Goal: Book appointment/travel/reservation

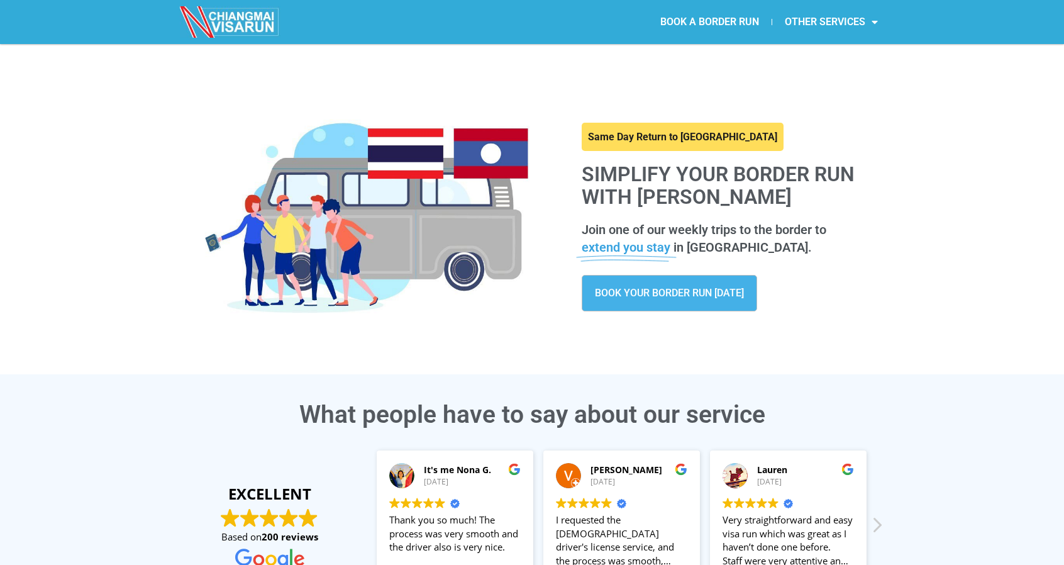
drag, startPoint x: 874, startPoint y: 197, endPoint x: 584, endPoint y: 173, distance: 290.9
click at [509, 177] on div "Same Day Return to Chiang Mai Simplify your border run with CHIANGMAI VISARUN J…" at bounding box center [532, 201] width 717 height 314
click at [899, 246] on div "Same Day Return to Chiang Mai Simplify your border run with CHIANGMAI VISARUN J…" at bounding box center [532, 201] width 1064 height 314
drag, startPoint x: 900, startPoint y: 255, endPoint x: 543, endPoint y: 155, distance: 370.3
click at [547, 158] on div "Same Day Return to Chiang Mai Simplify your border run with CHIANGMAI VISARUN J…" at bounding box center [532, 201] width 1064 height 314
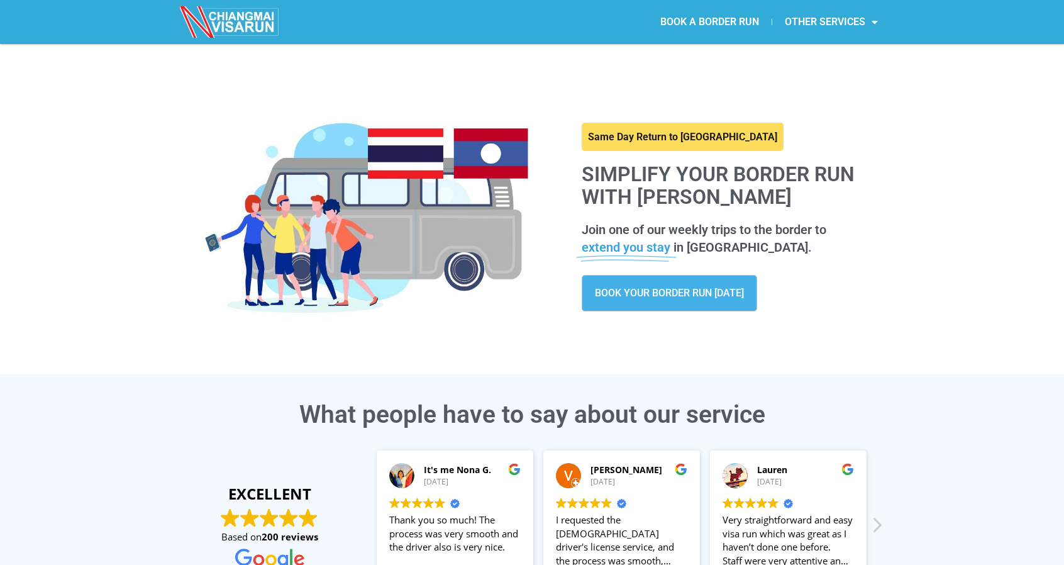
click at [865, 281] on div "BOOK YOUR BORDER RUN TODAY" at bounding box center [727, 293] width 290 height 36
click at [917, 181] on div "Same Day Return to Chiang Mai Simplify your border run with CHIANGMAI VISARUN J…" at bounding box center [532, 201] width 1064 height 314
click at [692, 288] on span "BOOK YOUR BORDER RUN TODAY" at bounding box center [669, 293] width 149 height 10
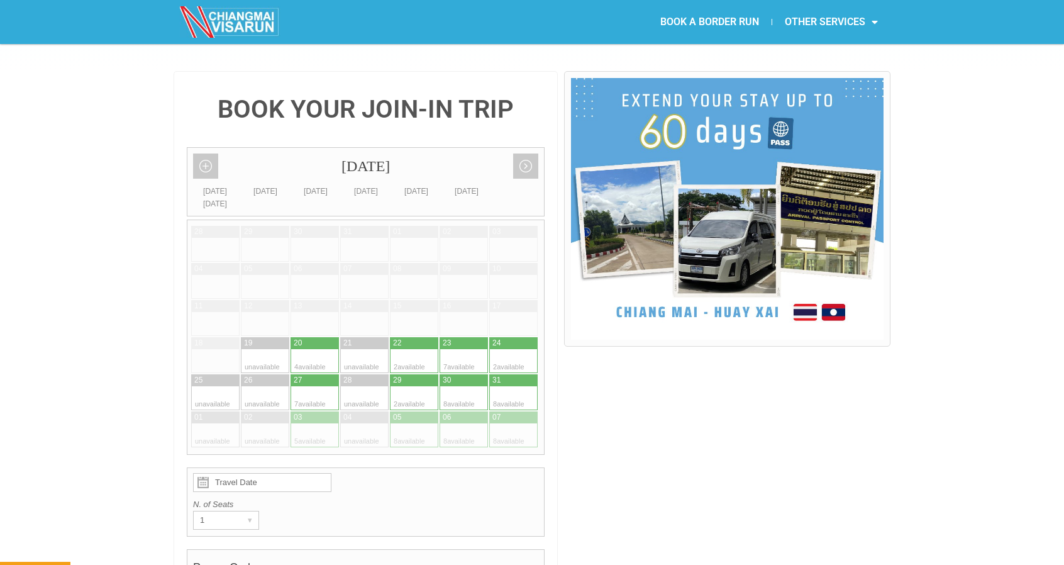
scroll to position [377, 0]
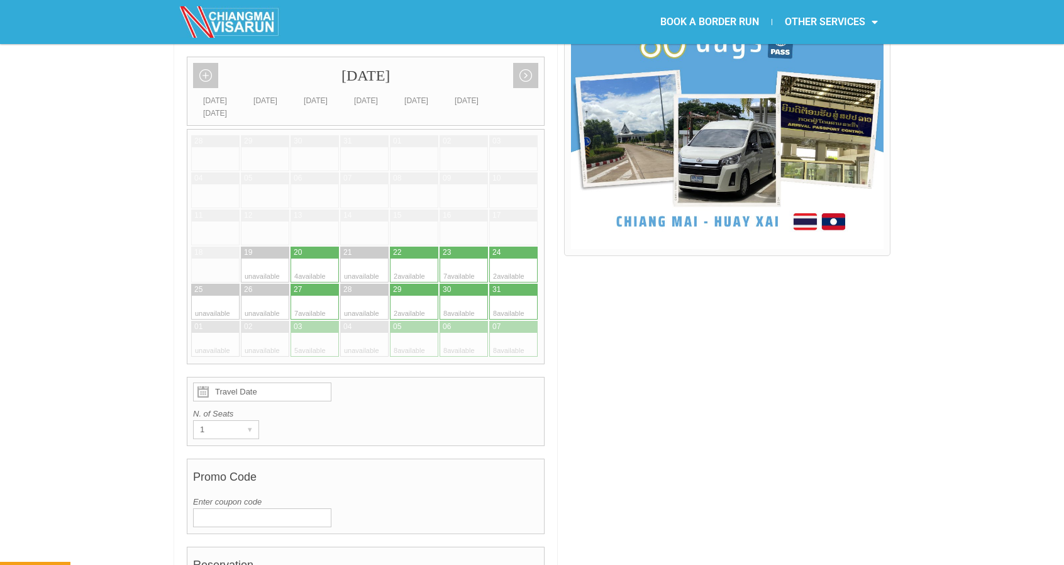
click at [473, 296] on div at bounding box center [476, 308] width 25 height 24
type input "30 August 2025"
radio input "true"
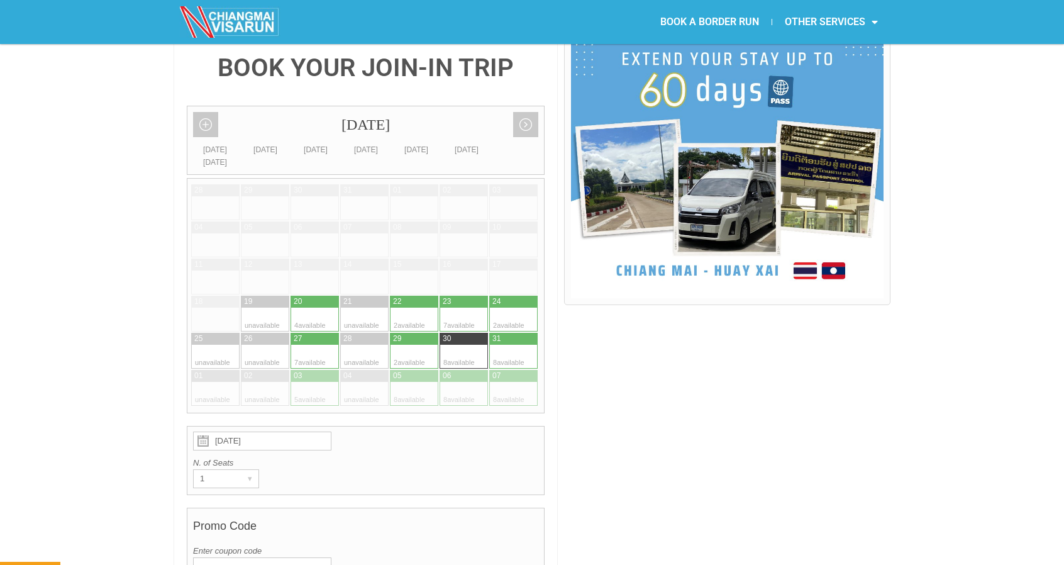
scroll to position [192, 0]
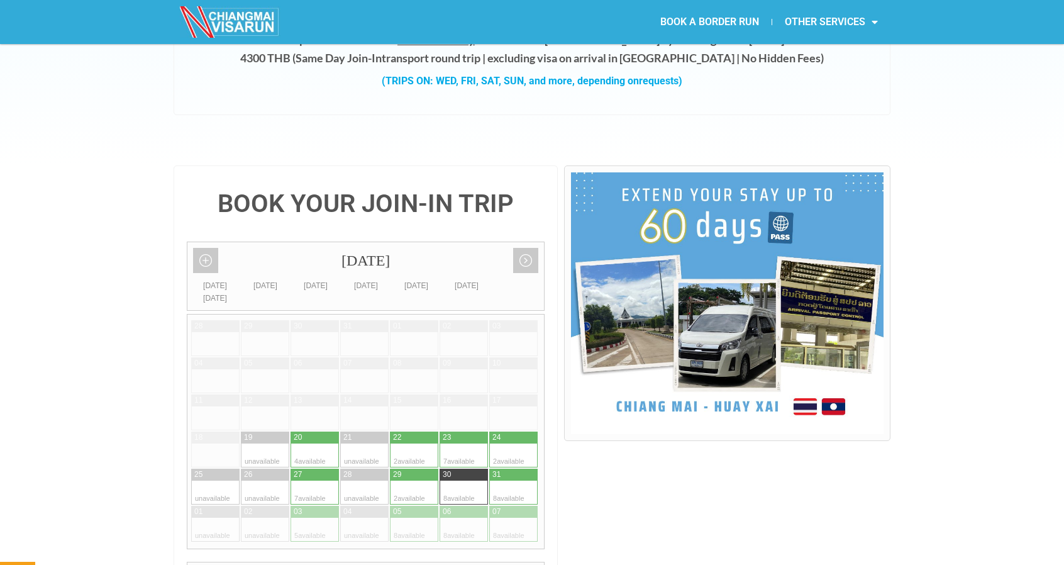
click at [455, 443] on div at bounding box center [452, 455] width 25 height 24
type input "23 August 2025"
radio input "true"
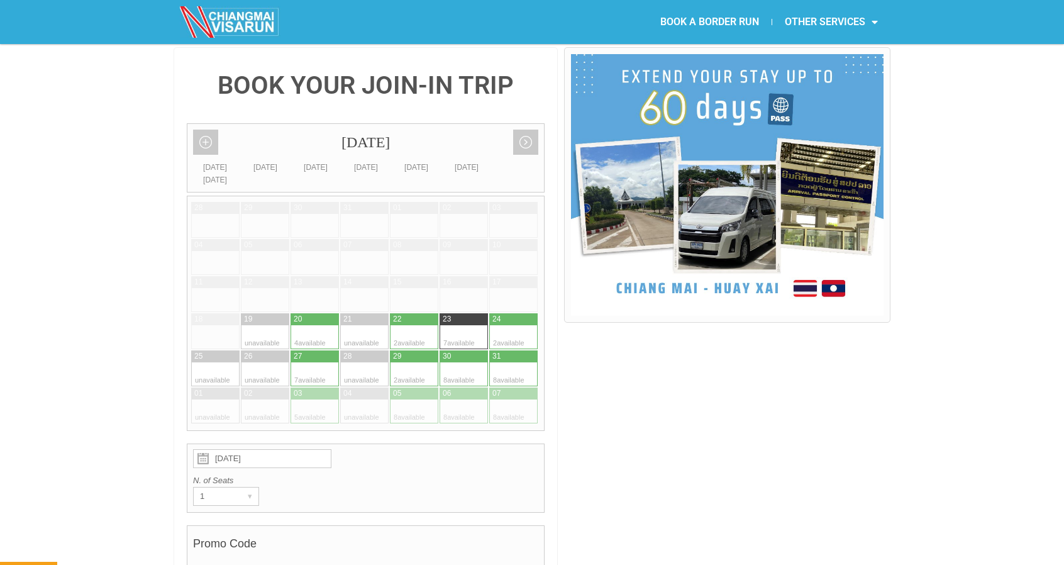
click at [468, 362] on div at bounding box center [476, 374] width 25 height 24
type input "30 August 2025"
radio input "true"
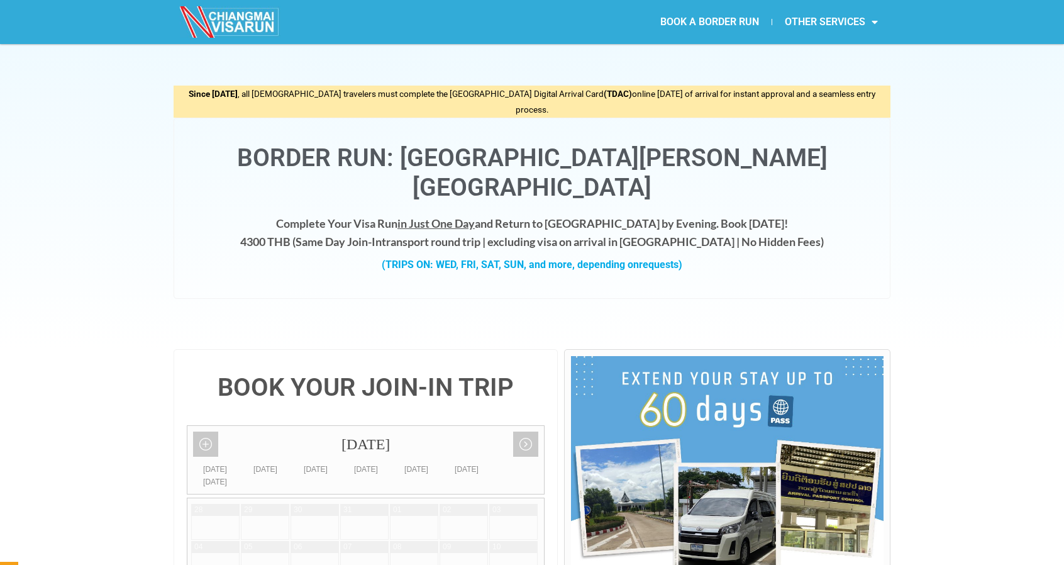
scroll to position [0, 0]
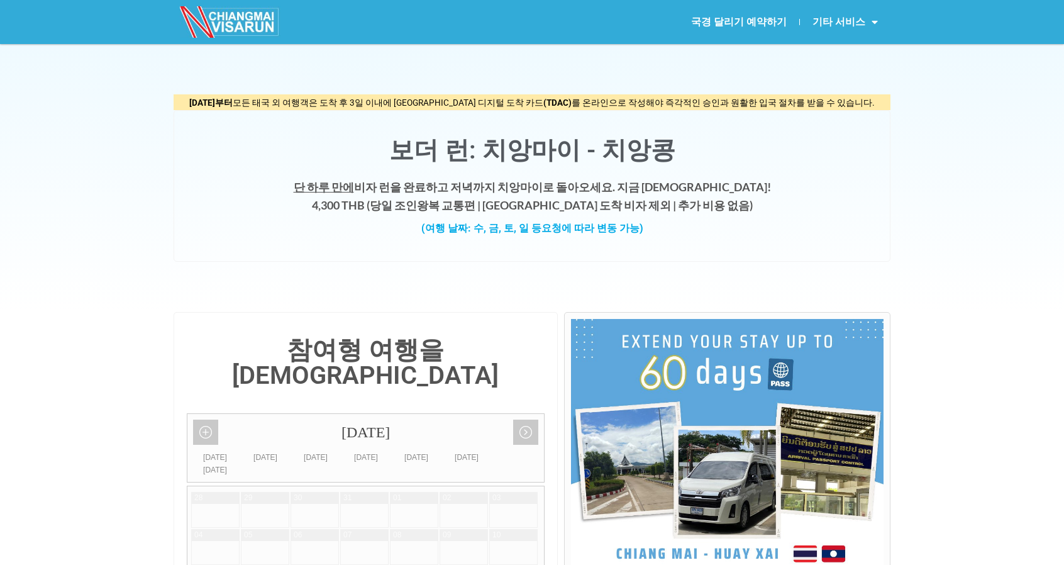
drag, startPoint x: 416, startPoint y: 194, endPoint x: 595, endPoint y: 206, distance: 179.0
click at [586, 207] on h4 "단 하루 만에 비자 런을 완료 하고 저녁까지 치앙마이로 돌아오세요. 지금 예약하세요! 4,300 THB ( 당일 조인 왕복 교통편 | 라오스 …" at bounding box center [532, 196] width 691 height 36
click at [741, 211] on h4 "단 하루 만에 비자 런을 완료 하고 저녁까지 치앙마이로 돌아오세요. 지금 예약하세요! 4,300 THB ( 당일 조인 왕복 교통편 | 라오스 …" at bounding box center [532, 196] width 691 height 36
drag, startPoint x: 780, startPoint y: 213, endPoint x: 301, endPoint y: 182, distance: 480.2
click at [316, 184] on h4 "단 하루 만에 비자 런을 완료 하고 저녁까지 치앙마이로 돌아오세요. 지금 예약하세요! 4,300 THB ( 당일 조인 왕복 교통편 | 라오스 …" at bounding box center [532, 196] width 691 height 36
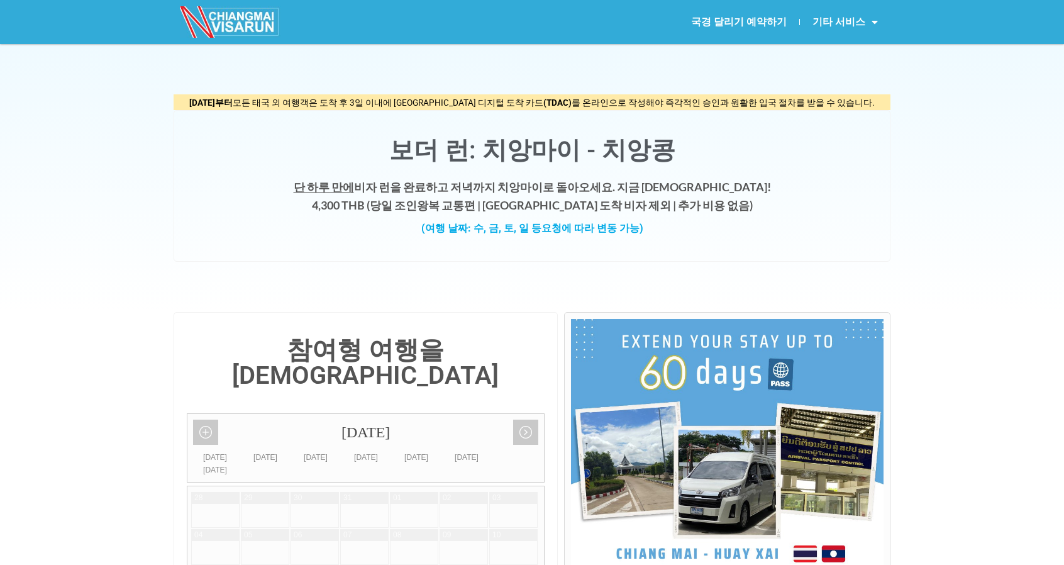
click at [718, 236] on div "단 하루 만에 비자 런을 완료 하고 저녁까지 치앙마이로 돌아오세요. 지금 예약하세요! 4,300 THB ( 당일 조인 왕복 교통편 | 라오스 …" at bounding box center [532, 213] width 691 height 70
drag, startPoint x: 769, startPoint y: 218, endPoint x: 197, endPoint y: 136, distance: 576.9
click at [199, 136] on div "보더 런: 치앙마이 - 치앙콩 단 하루 만에 비자 런을 완료 하고 저녁까지 치앙마이로 돌아오세요. 지금 예약하세요! 4,300 THB ( 당일…" at bounding box center [532, 186] width 717 height 152
click at [758, 241] on div "단 하루 만에 비자 런을 완료 하고 저녁까지 치앙마이로 돌아오세요. 지금 예약하세요! 4,300 THB ( 당일 조인 왕복 교통편 | 라오스 …" at bounding box center [532, 213] width 691 height 70
drag, startPoint x: 749, startPoint y: 221, endPoint x: 604, endPoint y: 197, distance: 147.1
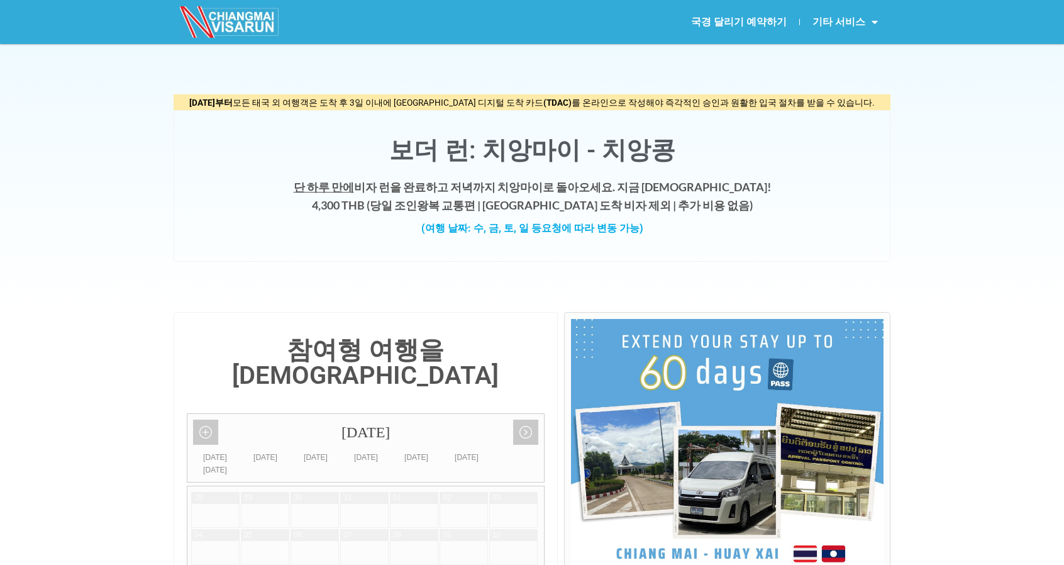
click at [255, 113] on div "보더 런: 치앙마이 - 치앙콩 단 하루 만에 비자 런을 완료 하고 저녁까지 치앙마이로 돌아오세요. 지금 예약하세요! 4,300 THB ( 당일…" at bounding box center [532, 186] width 717 height 152
click at [819, 258] on div "보더 런: 치앙마이 - 치앙콩 단 하루 만에 비자 런을 완료 하고 저녁까지 치앙마이로 돌아오세요. 지금 예약하세요! 4,300 THB ( 당일…" at bounding box center [532, 186] width 717 height 152
drag, startPoint x: 821, startPoint y: 236, endPoint x: 448, endPoint y: 161, distance: 381.0
click at [178, 109] on div "2025년 5월 1일부터 모든 태국 외 여행객은 도착 후 3일 이내에 태국 디지털 도착 카드 (TDAC) 를 온라인으로 작성해야 즉각적인 승인…" at bounding box center [532, 178] width 717 height 168
click at [775, 259] on div "보더 런: 치앙마이 - 치앙콩 단 하루 만에 비자 런을 완료 하고 저녁까지 치앙마이로 돌아오세요. 지금 예약하세요! 4,300 THB ( 당일…" at bounding box center [532, 186] width 717 height 152
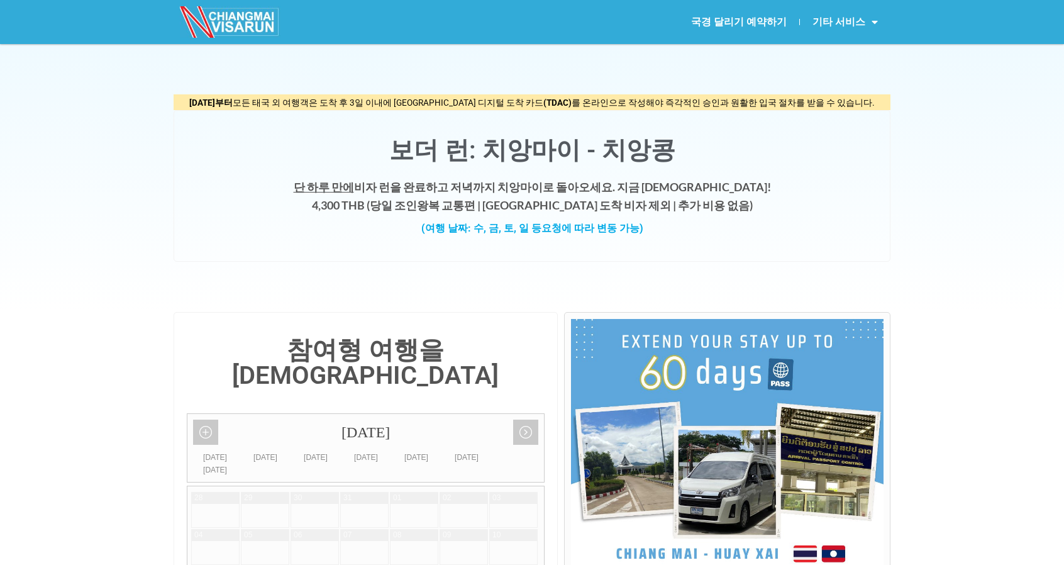
drag, startPoint x: 596, startPoint y: 191, endPoint x: 263, endPoint y: 114, distance: 342.2
click at [214, 106] on div "2025년 5월 1일부터 모든 태국 외 여행객은 도착 후 3일 이내에 태국 디지털 도착 카드 (TDAC) 를 온라인으로 작성해야 즉각적인 승인…" at bounding box center [532, 178] width 717 height 168
click at [824, 262] on div "2025년 5월 1일부터 모든 태국 외 여행객은 도착 후 3일 이내에 태국 디지털 도착 카드 (TDAC) 를 온라인으로 작성해야 즉각적인 승인…" at bounding box center [532, 178] width 717 height 269
drag, startPoint x: 425, startPoint y: 150, endPoint x: 161, endPoint y: 91, distance: 270.1
click at [199, 101] on div "2025년 5월 1일부터 모든 태국 외 여행객은 도착 후 3일 이내에 태국 디지털 도착 카드 (TDAC) 를 온라인으로 작성해야 즉각적인 승인…" at bounding box center [532, 178] width 717 height 168
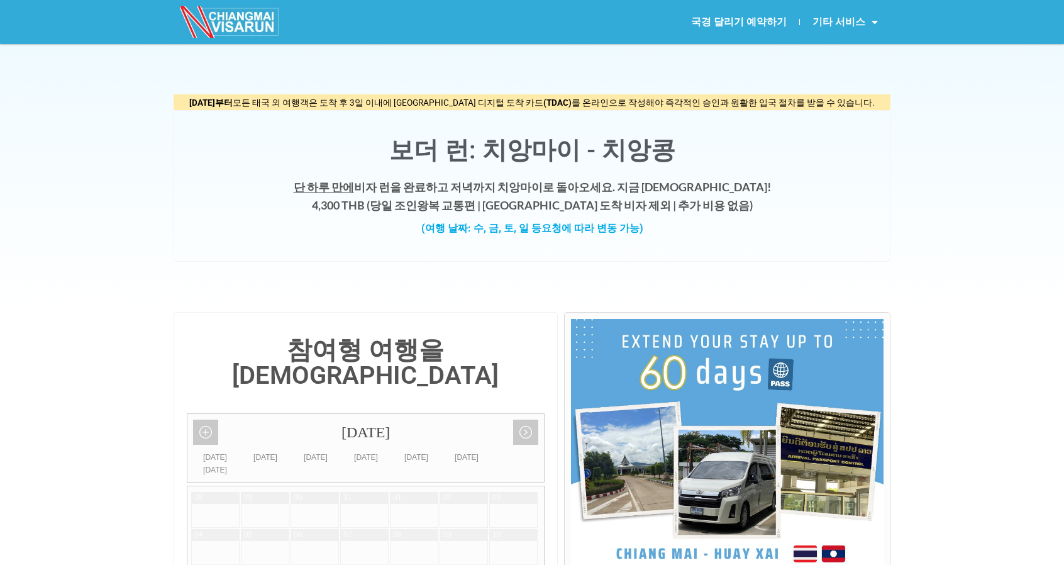
click at [728, 262] on div "2025년 5월 1일부터 모든 태국 외 여행객은 도착 후 3일 이내에 태국 디지털 도착 카드 (TDAC) 를 온라인으로 작성해야 즉각적인 승인…" at bounding box center [532, 178] width 717 height 269
click at [750, 26] on font "국경 달리기 예약하기" at bounding box center [739, 22] width 96 height 12
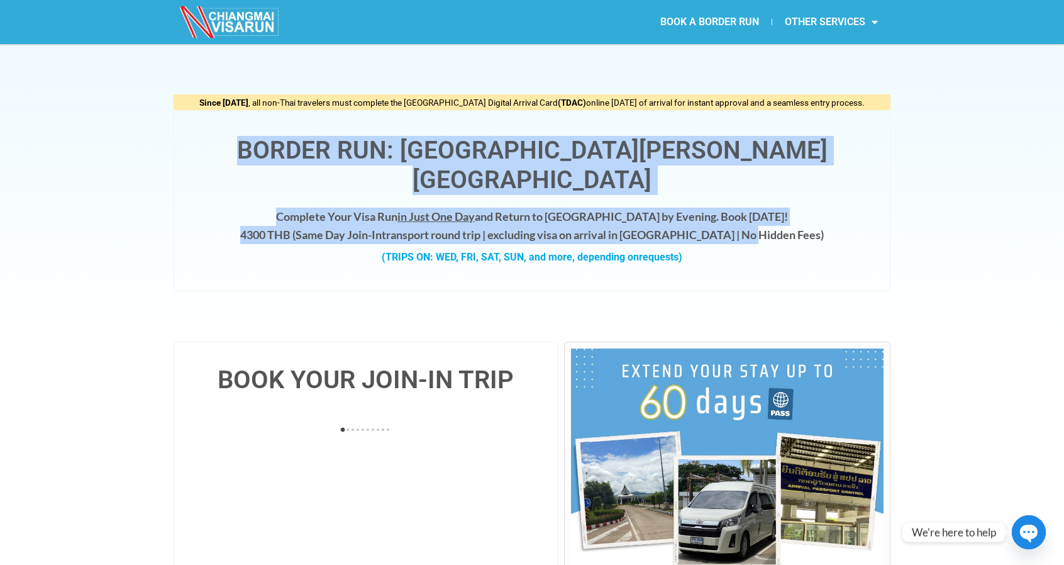
drag, startPoint x: 813, startPoint y: 214, endPoint x: 255, endPoint y: 158, distance: 560.0
click at [255, 158] on div "Border Run: [GEOGRAPHIC_DATA][PERSON_NAME][GEOGRAPHIC_DATA] Complete Your Visa …" at bounding box center [532, 200] width 717 height 181
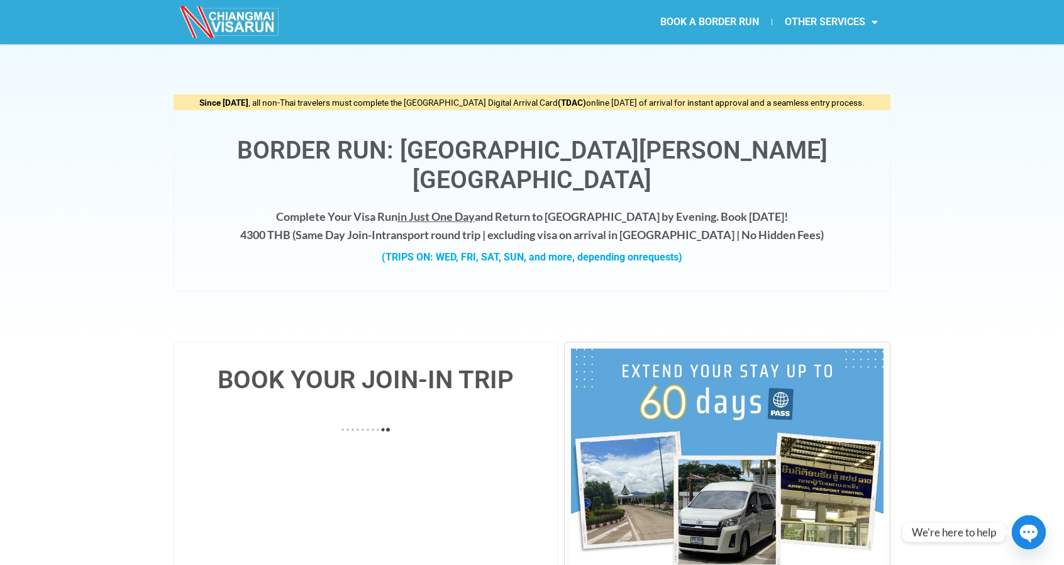
click at [875, 256] on div "Border Run: [GEOGRAPHIC_DATA][PERSON_NAME][GEOGRAPHIC_DATA] Complete Your Visa …" at bounding box center [532, 200] width 717 height 181
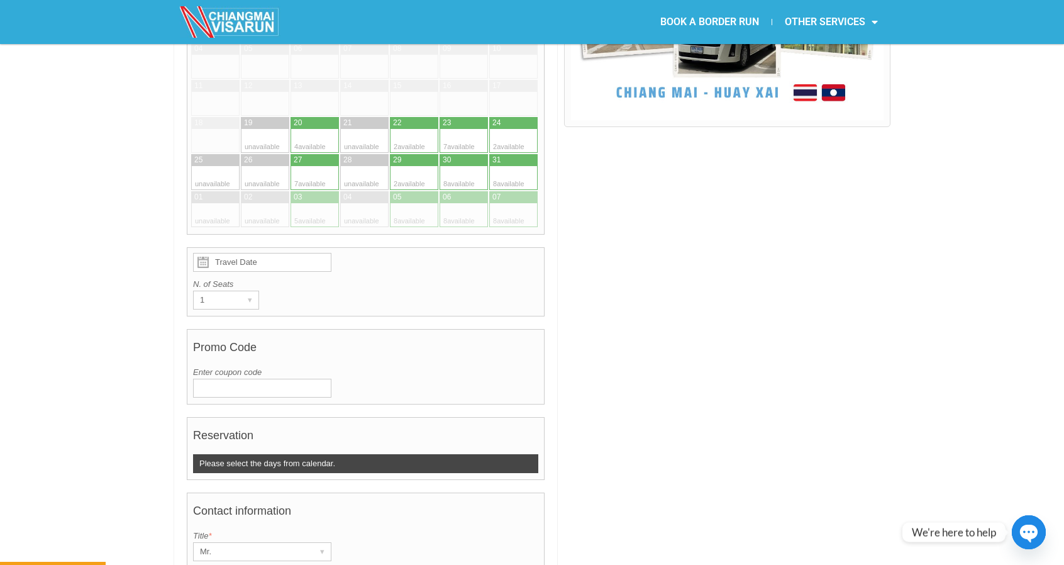
scroll to position [566, 0]
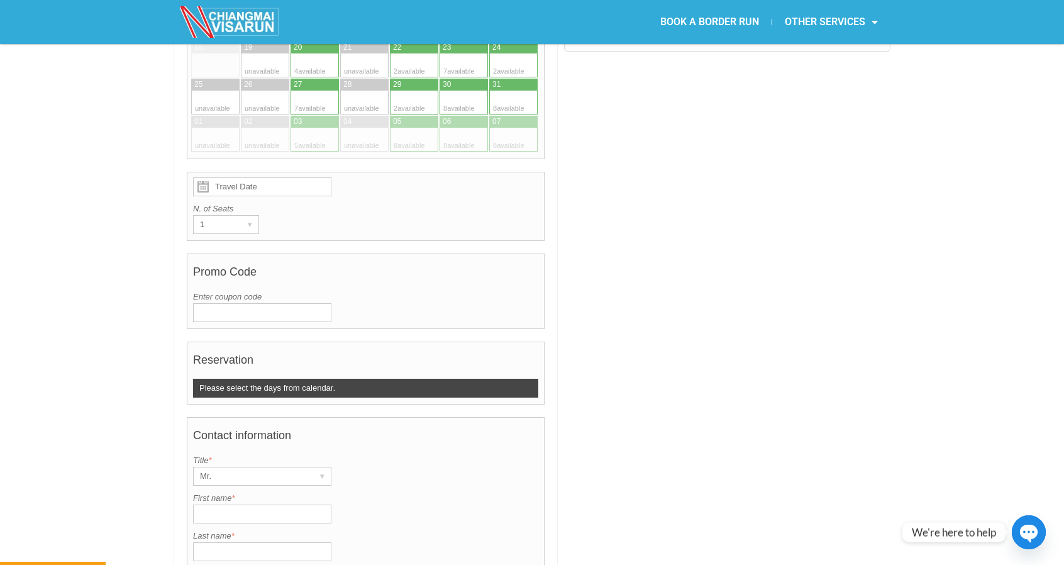
click at [269, 303] on input "Enter coupon code" at bounding box center [262, 312] width 138 height 19
click at [652, 340] on div at bounding box center [727, 376] width 326 height 1202
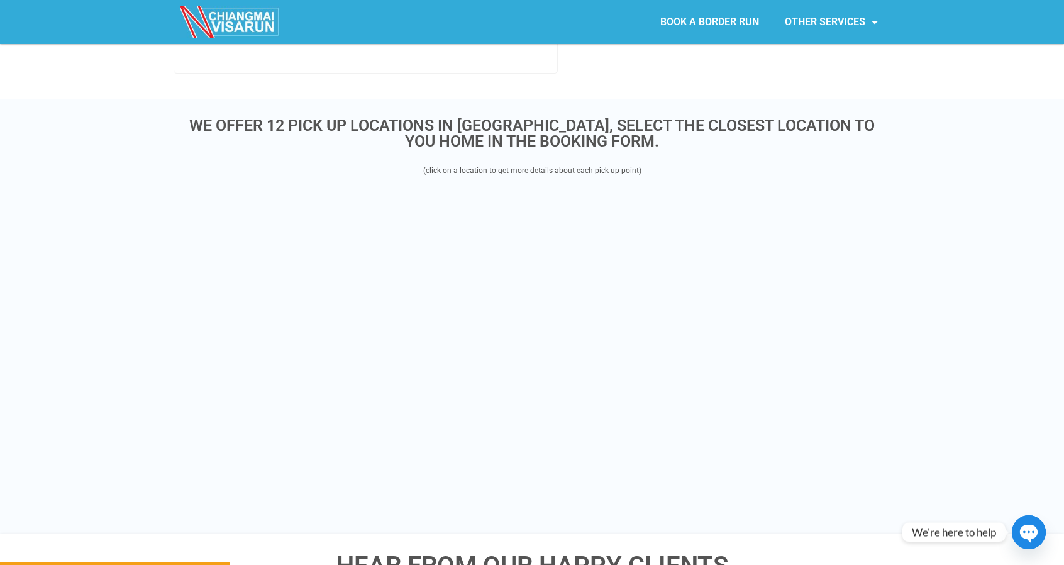
scroll to position [1761, 0]
